Goal: Task Accomplishment & Management: Use online tool/utility

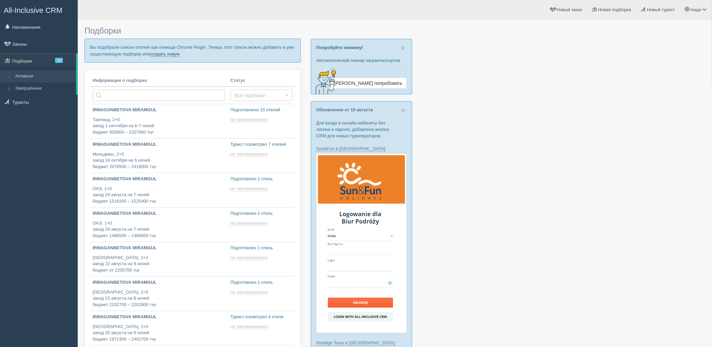
click at [160, 56] on link "создать новую" at bounding box center [165, 53] width 30 height 5
click at [162, 52] on link "создать новую" at bounding box center [165, 53] width 30 height 5
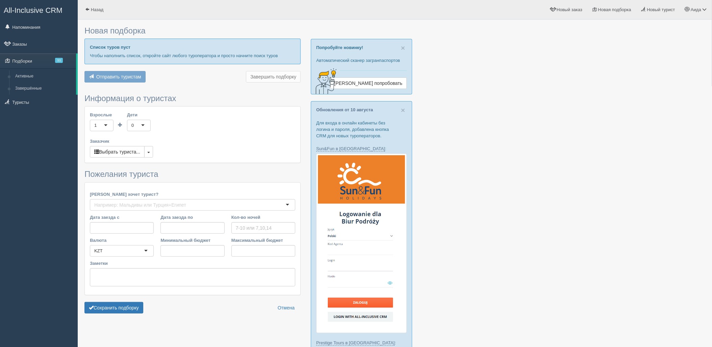
type input "7"
type input "856400"
type input "1850000"
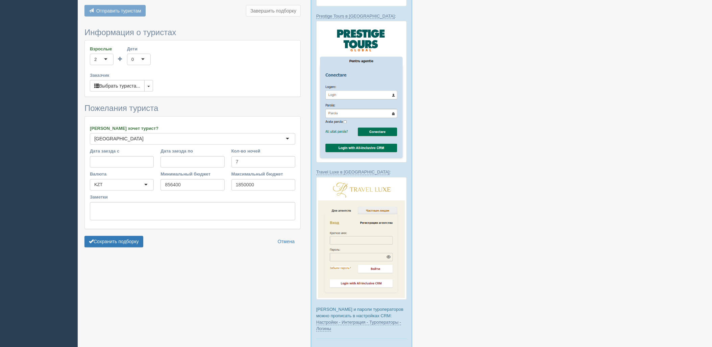
scroll to position [360, 0]
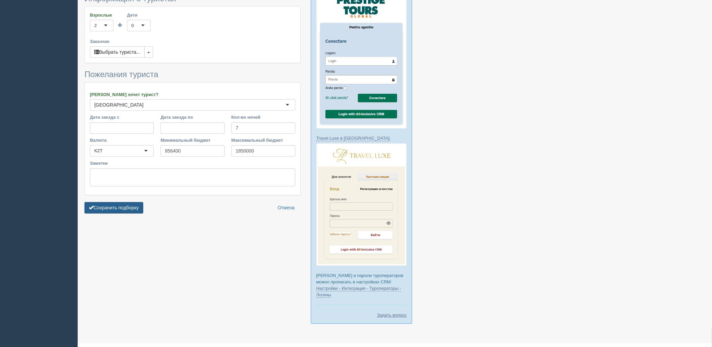
drag, startPoint x: 150, startPoint y: 195, endPoint x: 144, endPoint y: 195, distance: 6.8
click at [148, 202] on div "Сохранить подборку Отмена" at bounding box center [193, 207] width 216 height 11
click at [140, 202] on button "Сохранить подборку" at bounding box center [114, 207] width 59 height 11
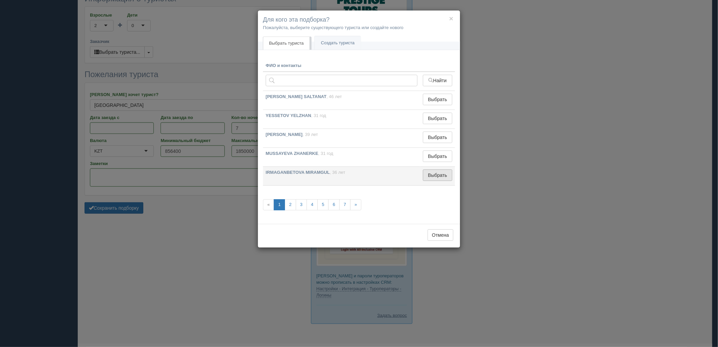
click at [428, 180] on button "Выбрать" at bounding box center [437, 174] width 29 height 11
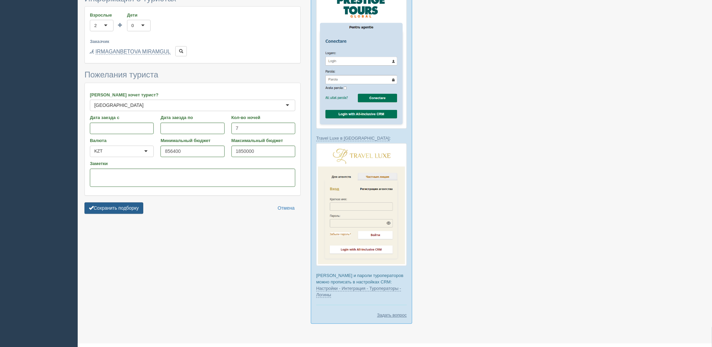
click at [119, 203] on button "Сохранить подборку" at bounding box center [114, 208] width 59 height 11
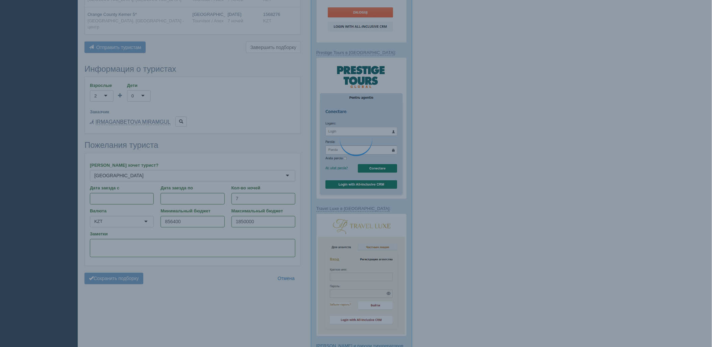
scroll to position [248, 0]
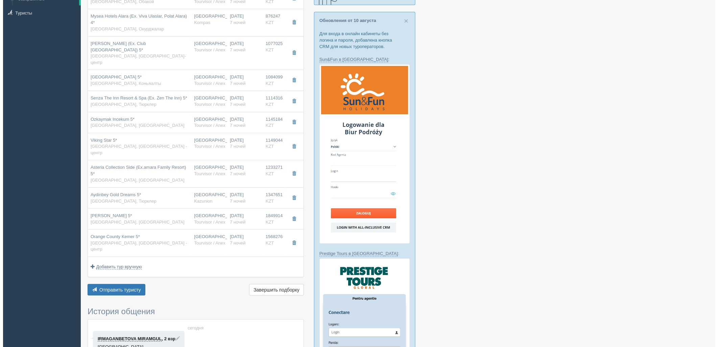
scroll to position [92, 0]
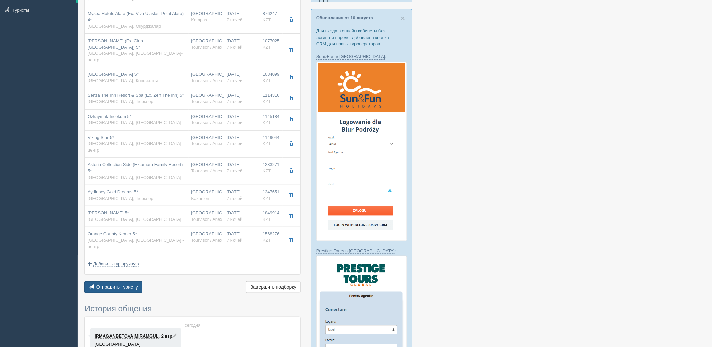
click at [113, 284] on span "Отправить туристу" at bounding box center [117, 286] width 42 height 5
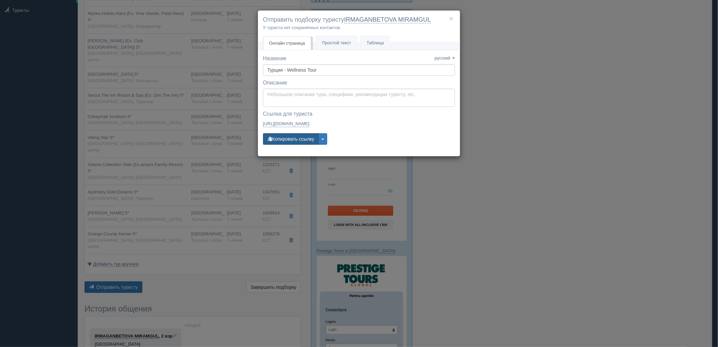
click at [291, 143] on button "Копировать ссылку" at bounding box center [291, 138] width 56 height 11
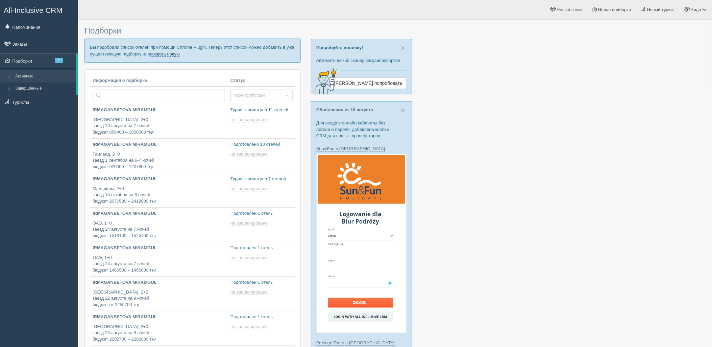
click at [171, 56] on link "создать новую" at bounding box center [165, 53] width 30 height 5
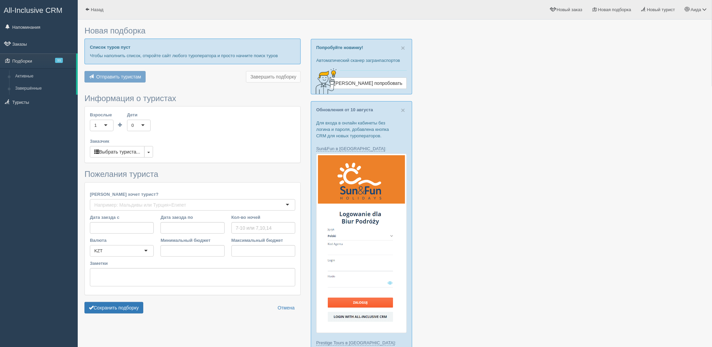
type input "4"
type input "948900"
type input "1155400"
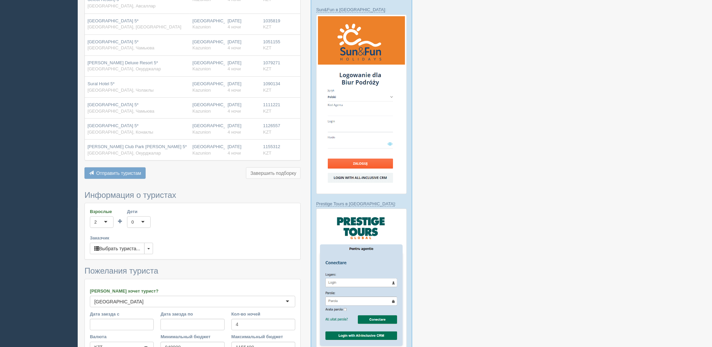
scroll to position [234, 0]
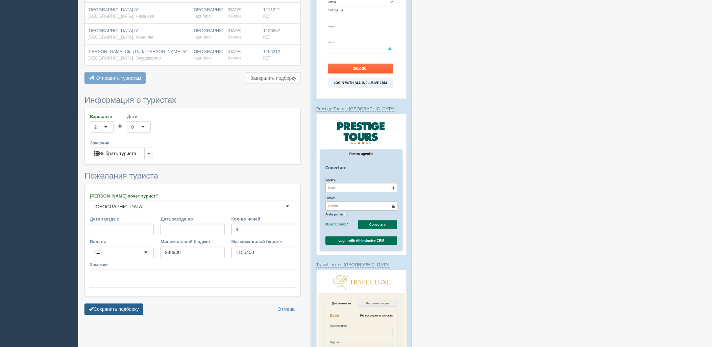
click at [126, 305] on button "Сохранить подборку" at bounding box center [114, 309] width 59 height 11
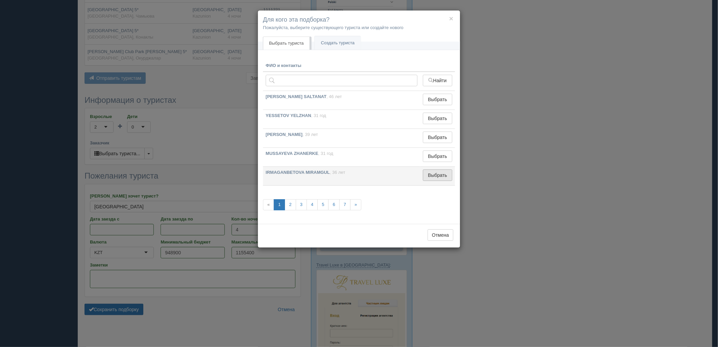
click at [441, 176] on button "Выбрать" at bounding box center [437, 174] width 29 height 11
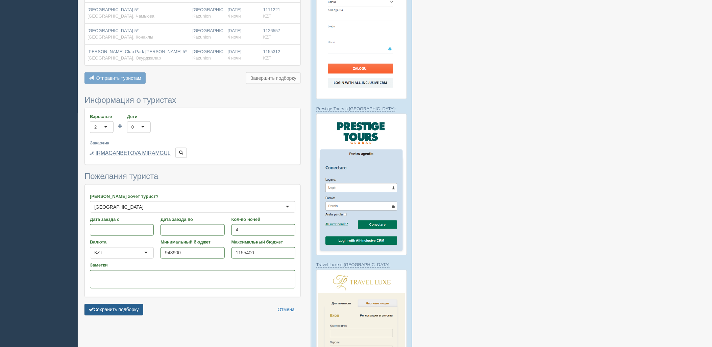
click at [117, 304] on button "Сохранить подборку" at bounding box center [114, 309] width 59 height 11
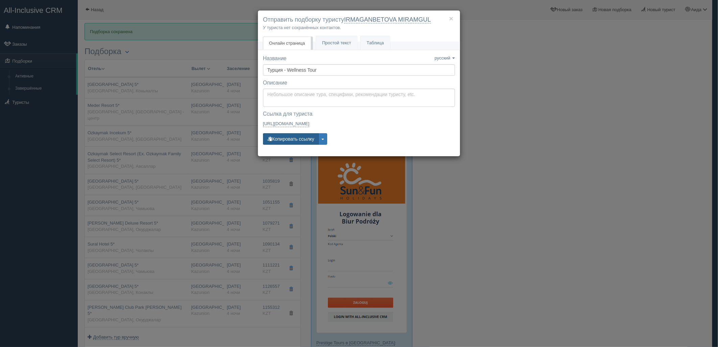
click at [298, 141] on button "Копировать ссылку" at bounding box center [291, 138] width 56 height 11
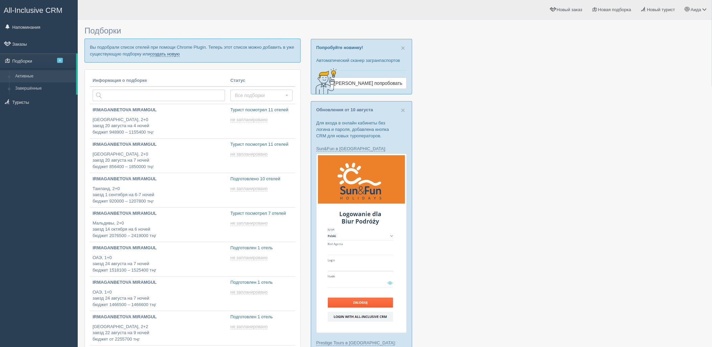
click at [168, 53] on link "создать новую" at bounding box center [165, 53] width 30 height 5
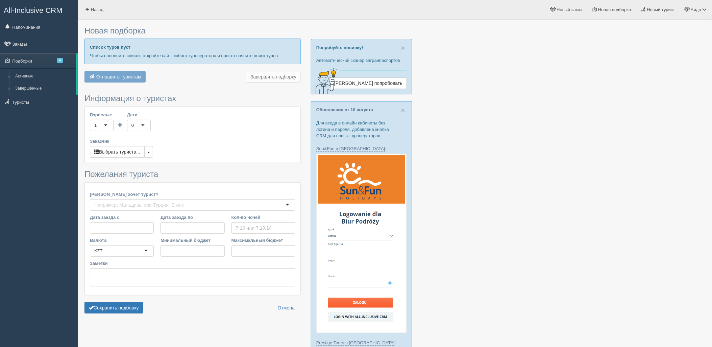
type input "4"
type input "643400"
type input "789200"
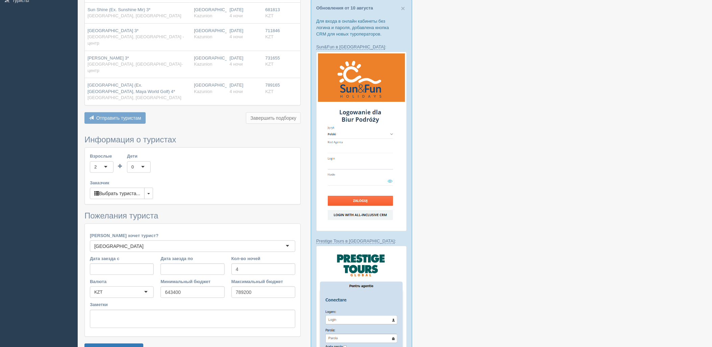
scroll to position [185, 0]
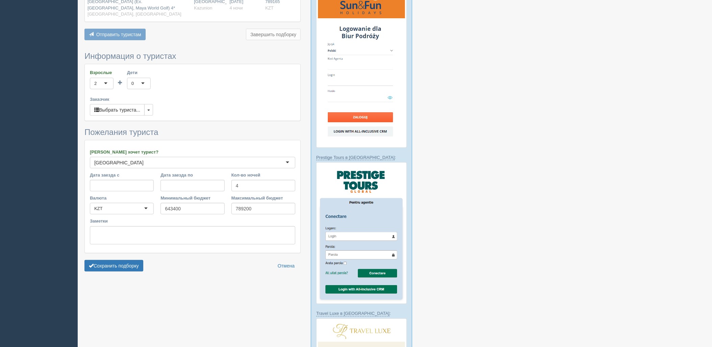
click at [118, 255] on form "Информация о туристах Взрослые 2 2 1 2 3 4 5 6 7 8 9 10 11 12 13 14 15 16 17 18…" at bounding box center [193, 163] width 216 height 223
click at [120, 260] on button "Сохранить подборку" at bounding box center [114, 265] width 59 height 11
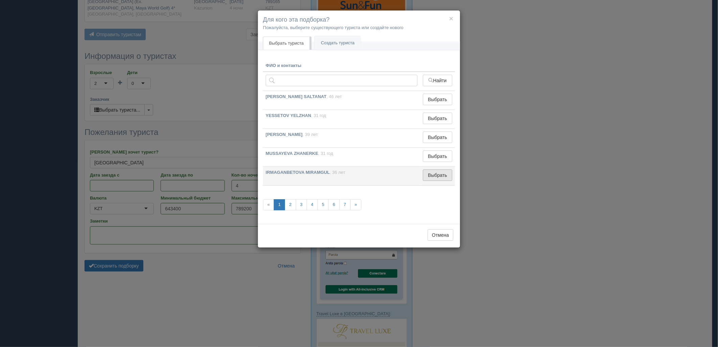
click at [435, 174] on button "Выбрать" at bounding box center [437, 174] width 29 height 11
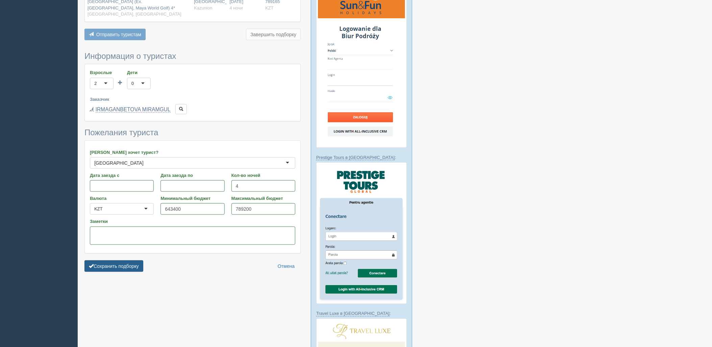
click at [136, 260] on button "Сохранить подборку" at bounding box center [114, 265] width 59 height 11
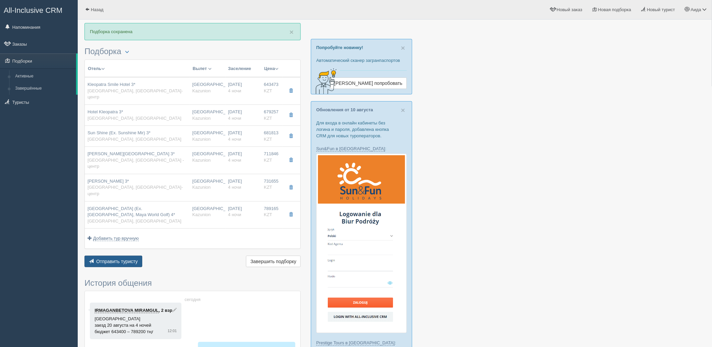
click at [127, 259] on span "Отправить туристу" at bounding box center [117, 261] width 42 height 5
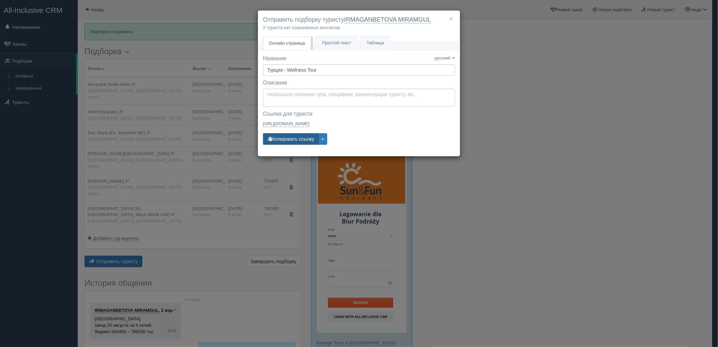
click at [295, 144] on button "Копировать ссылку" at bounding box center [291, 138] width 56 height 11
